Goal: Check status: Check status

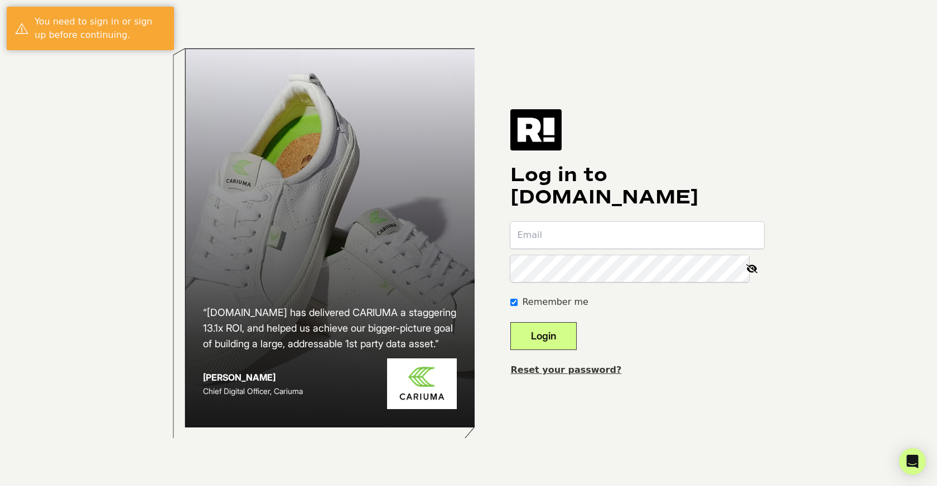
type input "[EMAIL_ADDRESS][DOMAIN_NAME]"
click at [560, 337] on button "Login" at bounding box center [543, 336] width 66 height 28
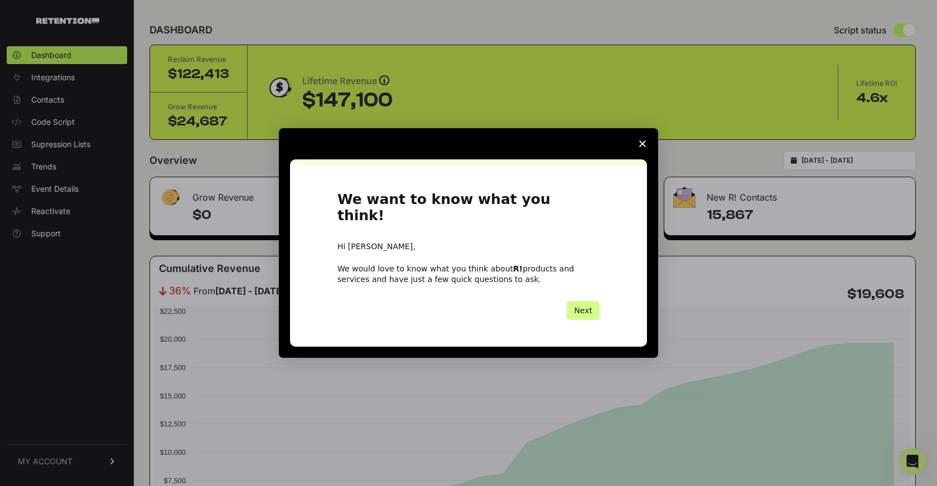
click at [642, 147] on icon "Close survey" at bounding box center [642, 143] width 7 height 7
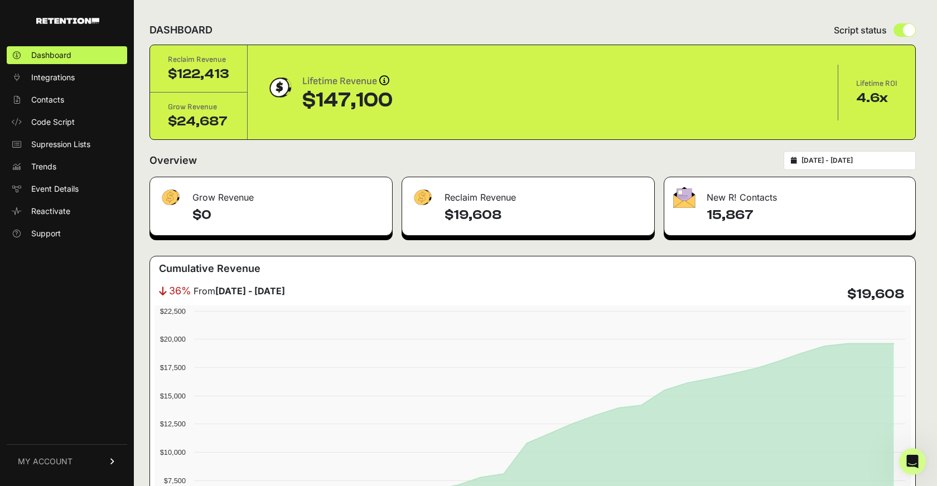
click at [809, 162] on div "2025-07-22 - 2025-08-21" at bounding box center [849, 160] width 132 height 19
click at [807, 159] on div "2025-07-22 - 2025-08-21" at bounding box center [849, 160] width 132 height 19
drag, startPoint x: 706, startPoint y: 214, endPoint x: 758, endPoint y: 213, distance: 51.3
click at [758, 213] on h4 "15,867" at bounding box center [806, 215] width 200 height 18
drag, startPoint x: 445, startPoint y: 214, endPoint x: 496, endPoint y: 214, distance: 50.2
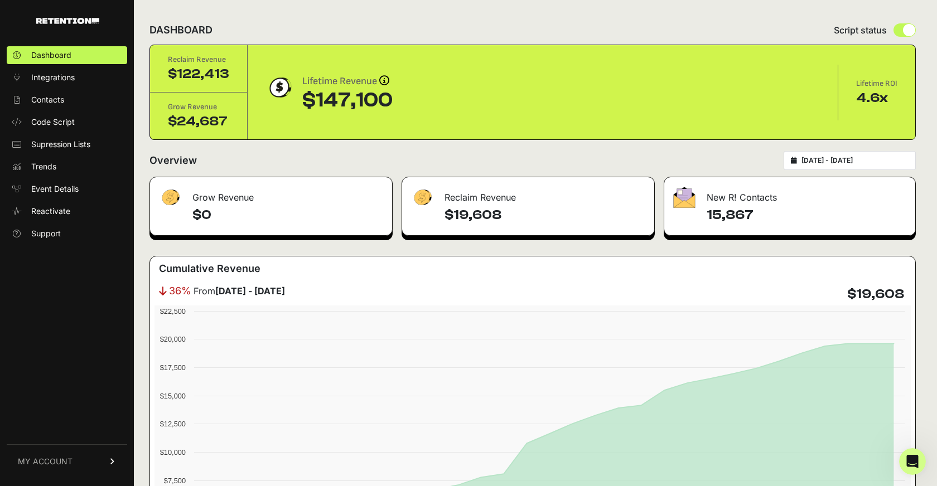
click at [496, 214] on h4 "$19,608" at bounding box center [544, 215] width 201 height 18
